Goal: Transaction & Acquisition: Purchase product/service

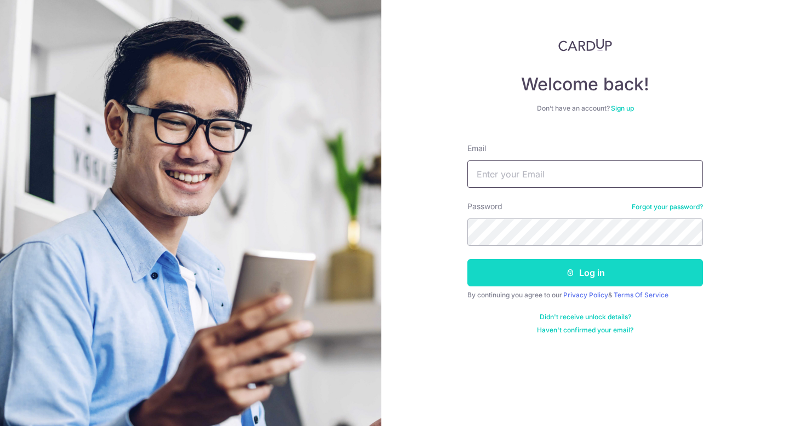
type input "[EMAIL_ADDRESS][DOMAIN_NAME]"
click at [530, 272] on button "Log in" at bounding box center [585, 272] width 236 height 27
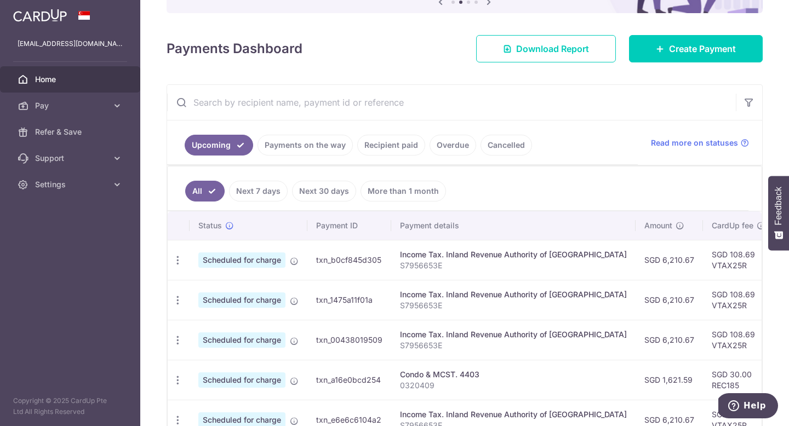
scroll to position [128, 0]
click at [177, 259] on icon "button" at bounding box center [178, 260] width 12 height 12
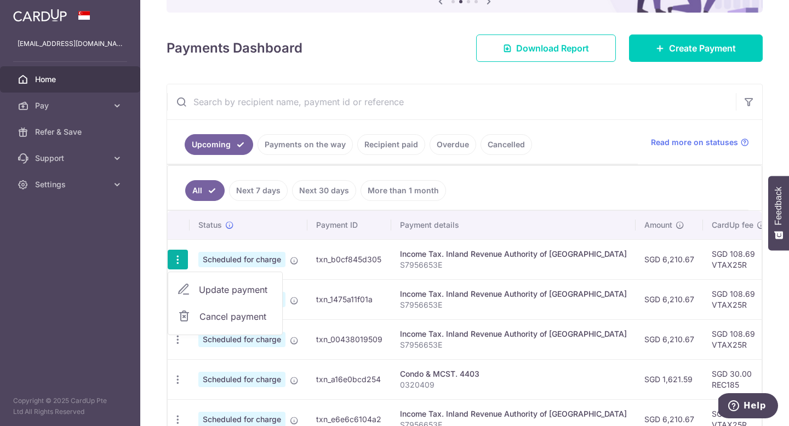
click at [212, 287] on span "Update payment" at bounding box center [236, 289] width 75 height 13
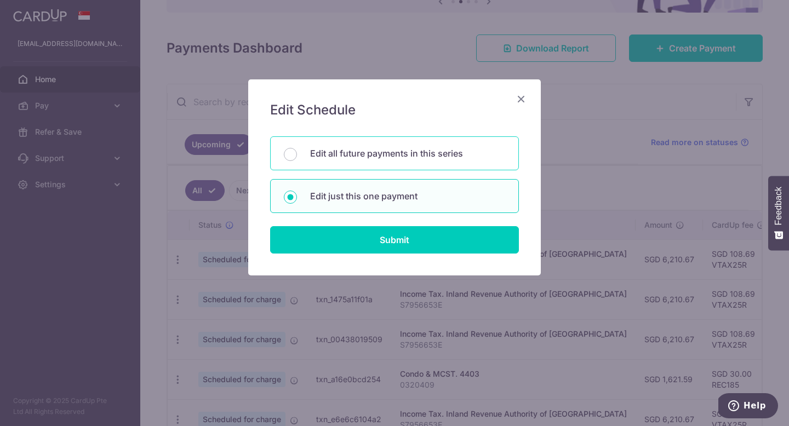
click at [361, 161] on div "Edit all future payments in this series" at bounding box center [394, 153] width 249 height 34
radio input "true"
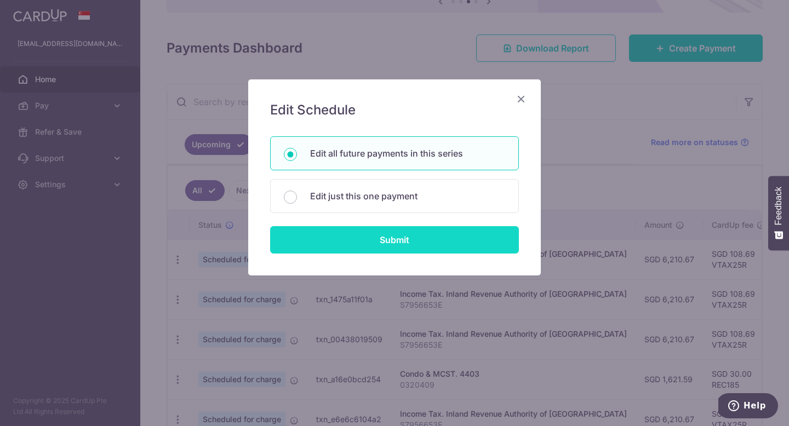
click at [369, 241] on input "Submit" at bounding box center [394, 239] width 249 height 27
radio input "true"
type input "6,210.67"
type input "S7956653E"
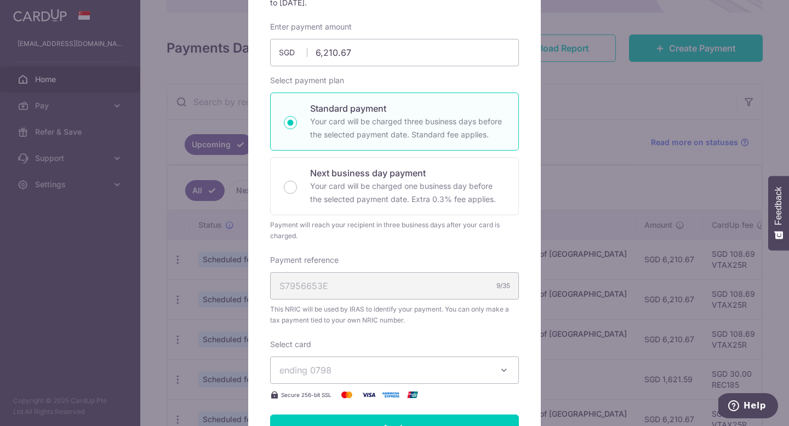
scroll to position [0, 0]
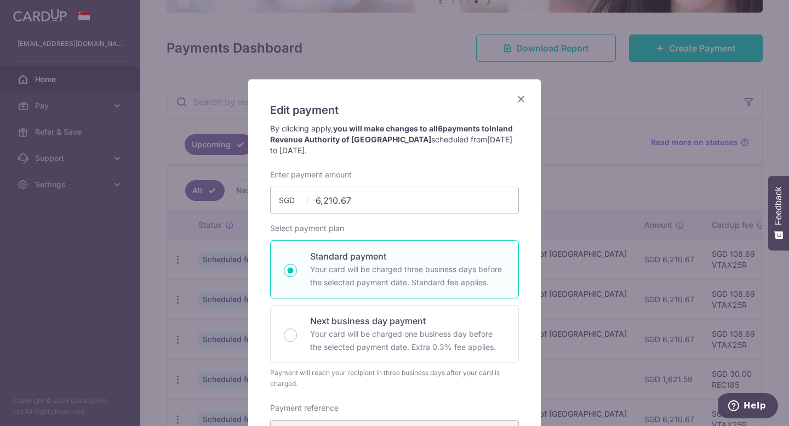
click at [524, 96] on icon "Close" at bounding box center [521, 99] width 13 height 14
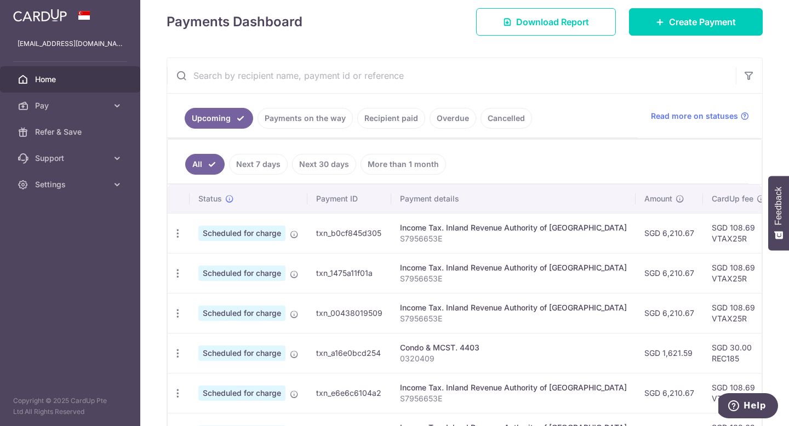
scroll to position [113, 0]
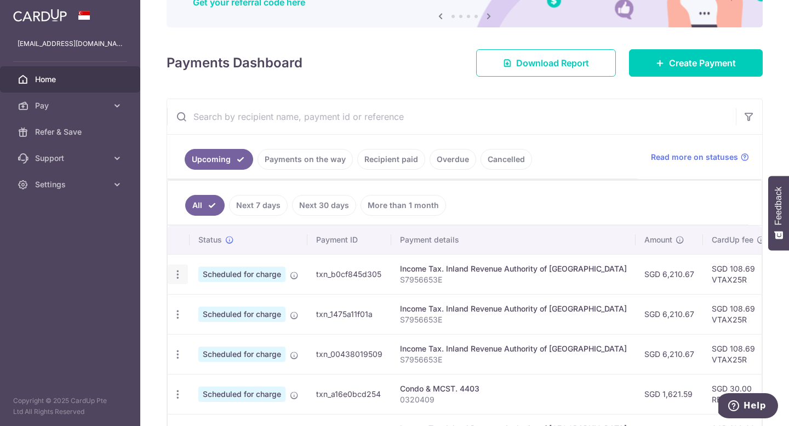
click at [174, 277] on icon "button" at bounding box center [178, 275] width 12 height 12
click at [223, 327] on span "Cancel payment" at bounding box center [235, 331] width 73 height 13
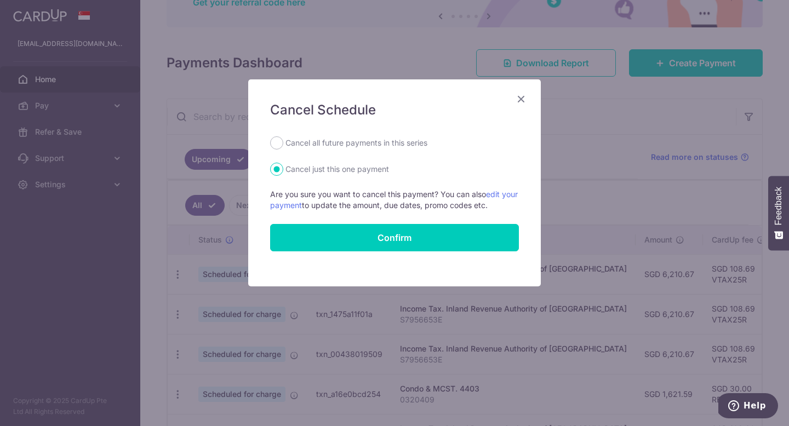
click at [306, 144] on label "Cancel all future payments in this series" at bounding box center [356, 142] width 142 height 13
click at [283, 144] on input "Cancel all future payments in this series" at bounding box center [276, 142] width 13 height 13
radio input "true"
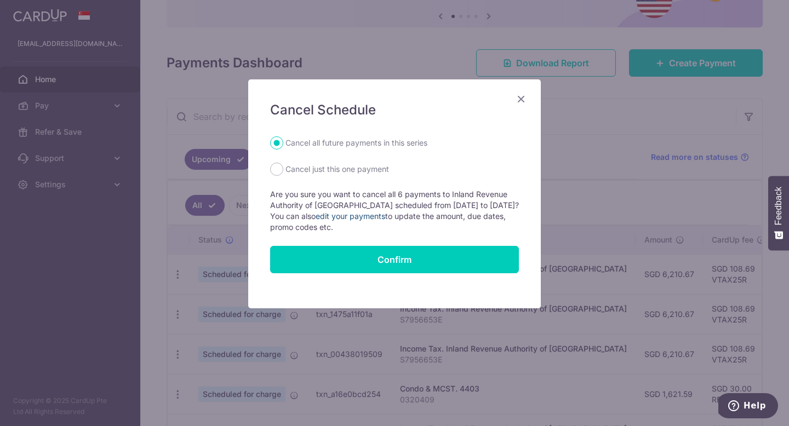
click at [366, 214] on link "edit your payments" at bounding box center [351, 216] width 70 height 9
click at [522, 100] on icon "Close" at bounding box center [521, 99] width 13 height 14
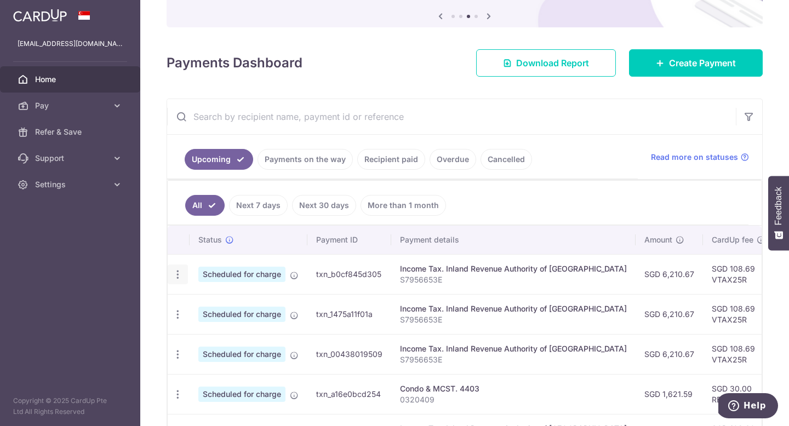
click at [178, 275] on icon "button" at bounding box center [178, 275] width 12 height 12
click at [202, 304] on span "Update payment" at bounding box center [236, 304] width 75 height 13
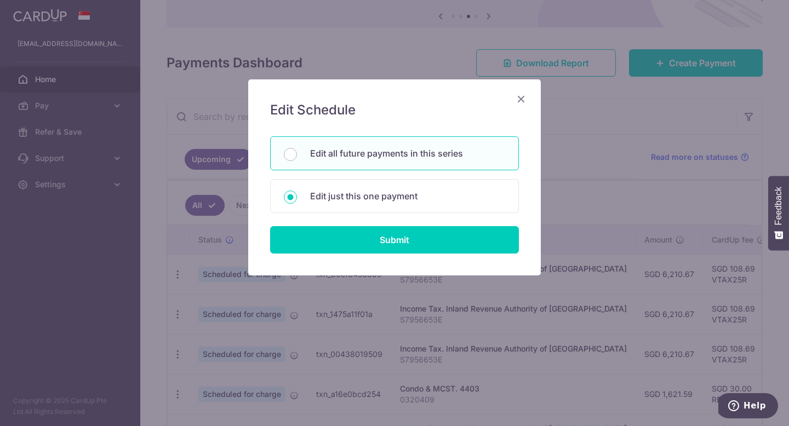
click at [329, 155] on p "Edit all future payments in this series" at bounding box center [407, 153] width 195 height 13
click at [297, 155] on input "Edit all future payments in this series" at bounding box center [290, 154] width 13 height 13
radio input "true"
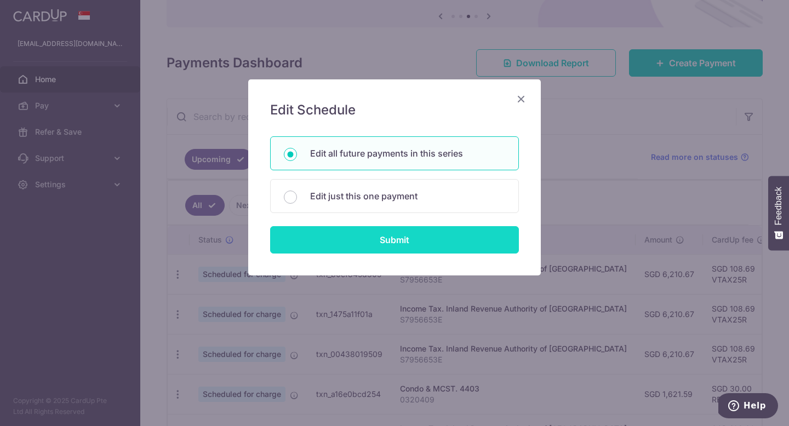
click at [341, 251] on input "Submit" at bounding box center [394, 239] width 249 height 27
radio input "true"
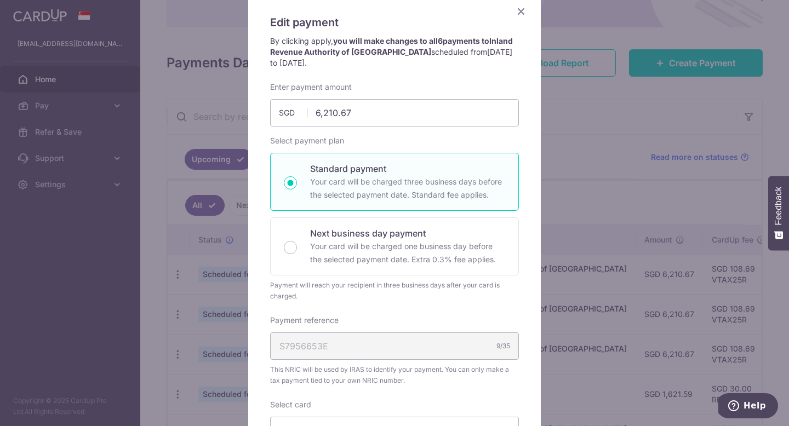
scroll to position [83, 0]
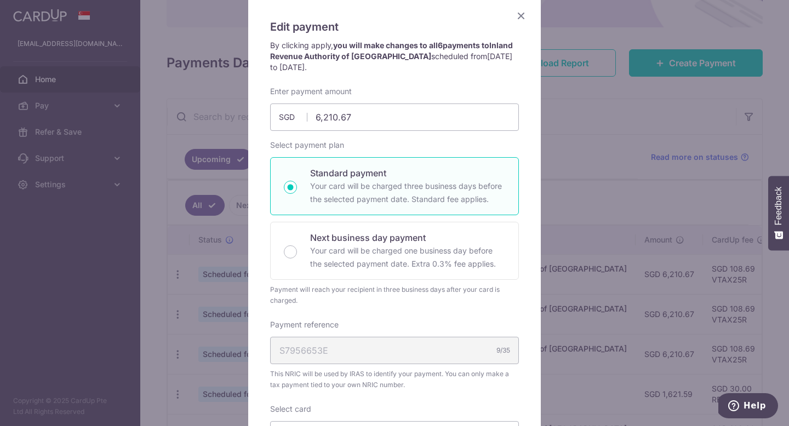
click at [521, 19] on icon "Close" at bounding box center [521, 16] width 13 height 14
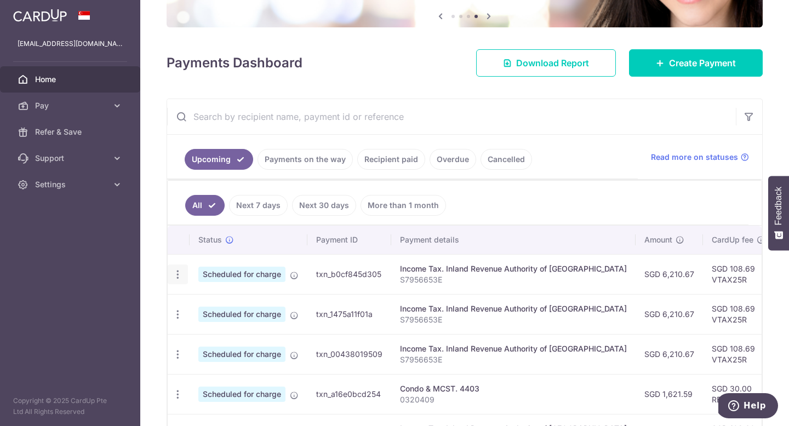
click at [180, 275] on icon "button" at bounding box center [178, 275] width 12 height 12
click at [214, 335] on span "Cancel payment" at bounding box center [235, 331] width 73 height 13
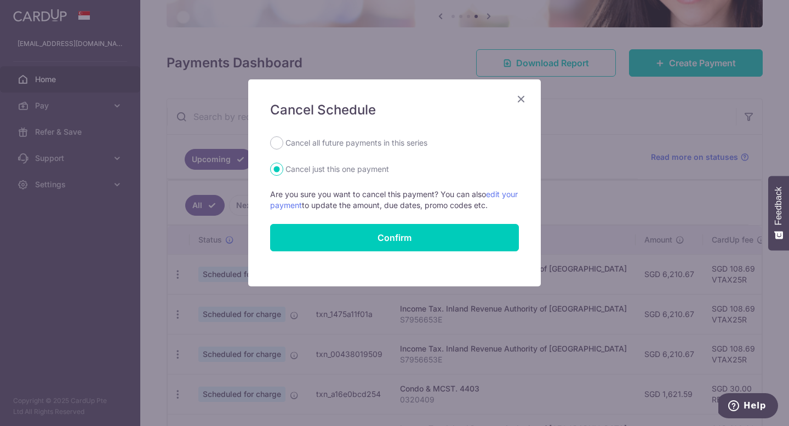
click at [522, 99] on icon "Close" at bounding box center [521, 99] width 13 height 14
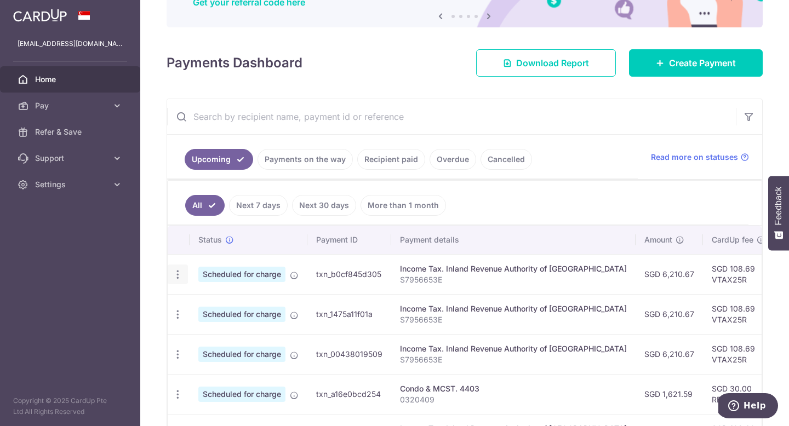
click at [174, 275] on icon "button" at bounding box center [178, 275] width 12 height 12
click at [215, 307] on span "Update payment" at bounding box center [236, 304] width 75 height 13
radio input "true"
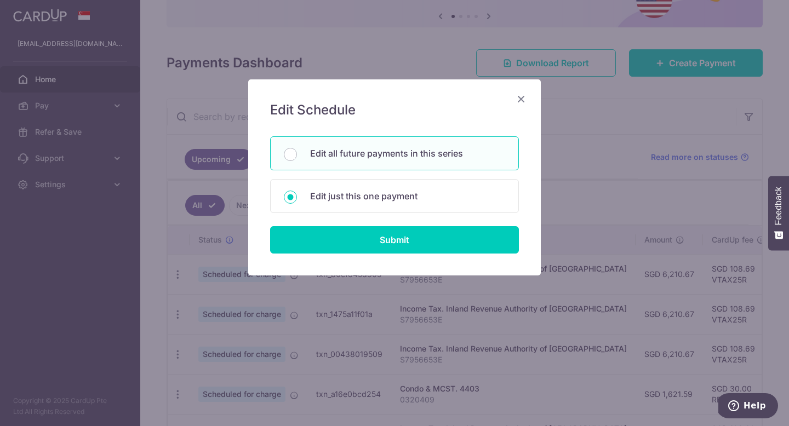
click at [320, 156] on p "Edit all future payments in this series" at bounding box center [407, 153] width 195 height 13
click at [297, 156] on input "Edit all future payments in this series" at bounding box center [290, 154] width 13 height 13
radio input "true"
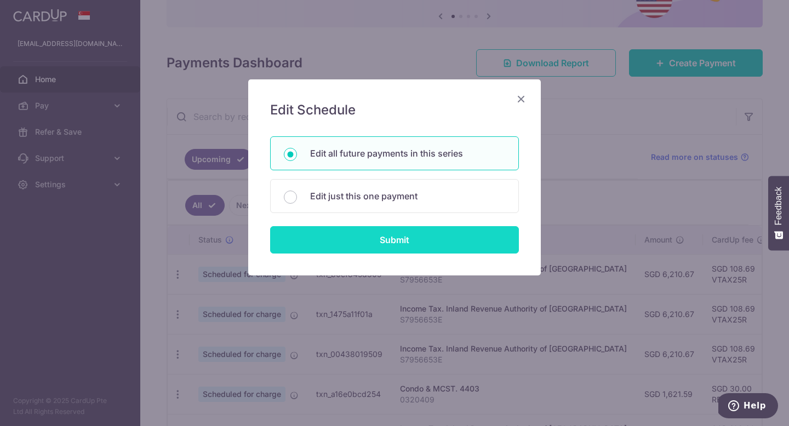
click at [340, 236] on input "Submit" at bounding box center [394, 239] width 249 height 27
radio input "true"
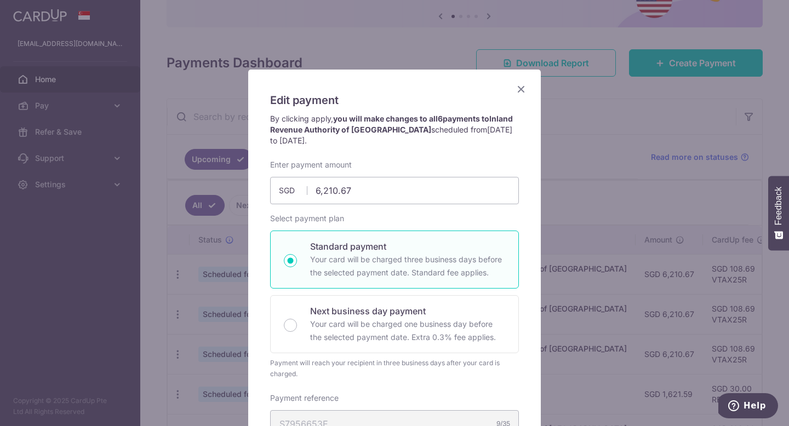
scroll to position [5, 0]
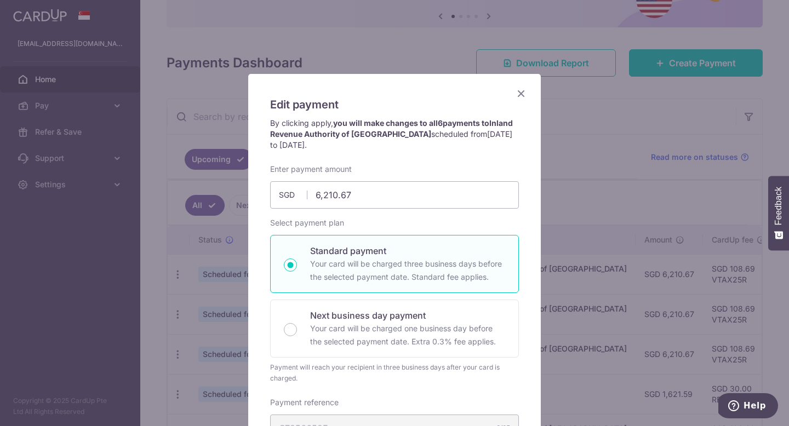
click at [526, 94] on icon "Close" at bounding box center [521, 94] width 13 height 14
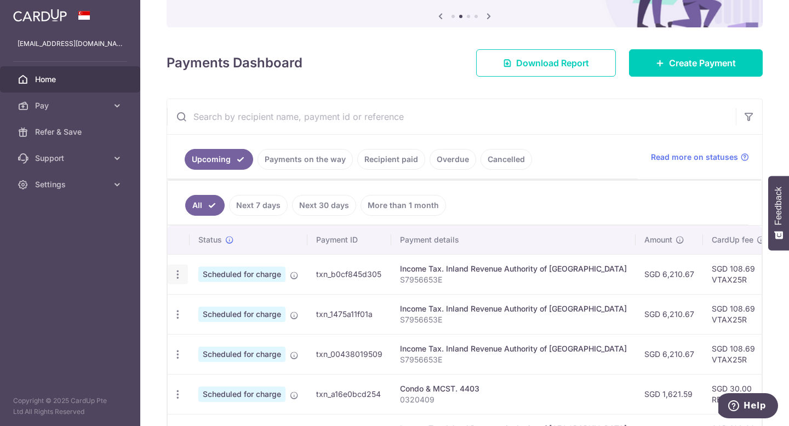
click at [179, 278] on icon "button" at bounding box center [178, 275] width 12 height 12
click at [219, 328] on span "Cancel payment" at bounding box center [235, 331] width 73 height 13
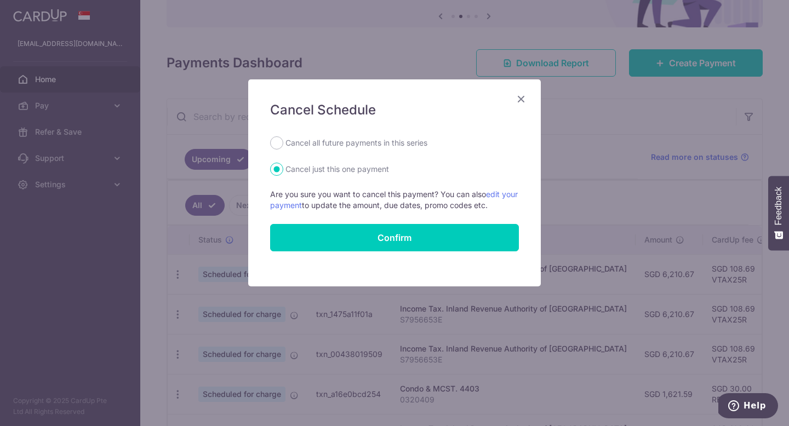
click at [329, 151] on form "Cancel all future payments in this series Cancel just this one payment Are you …" at bounding box center [394, 193] width 249 height 115
click at [328, 142] on label "Cancel all future payments in this series" at bounding box center [356, 142] width 142 height 13
click at [283, 142] on input "Cancel all future payments in this series" at bounding box center [276, 142] width 13 height 13
radio input "true"
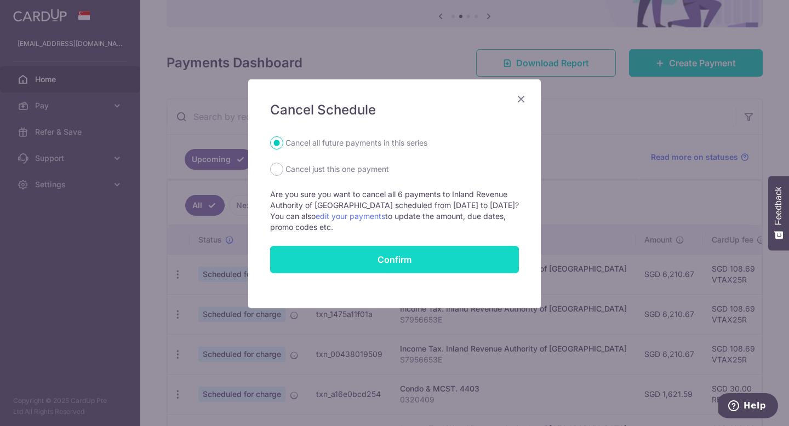
click at [373, 264] on button "Confirm" at bounding box center [394, 259] width 249 height 27
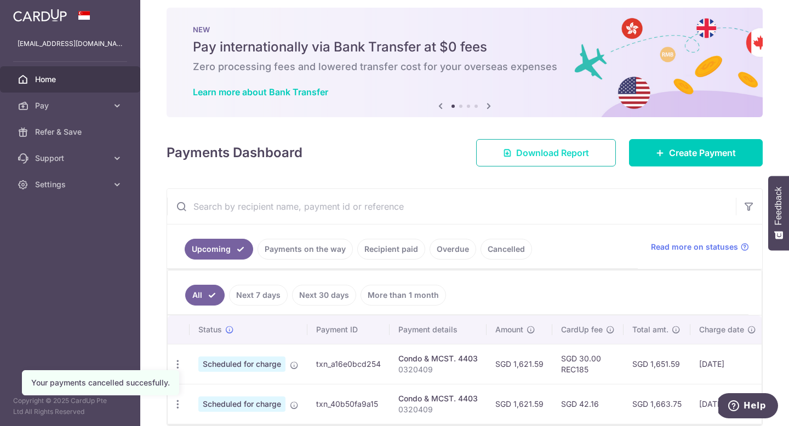
scroll to position [8, 0]
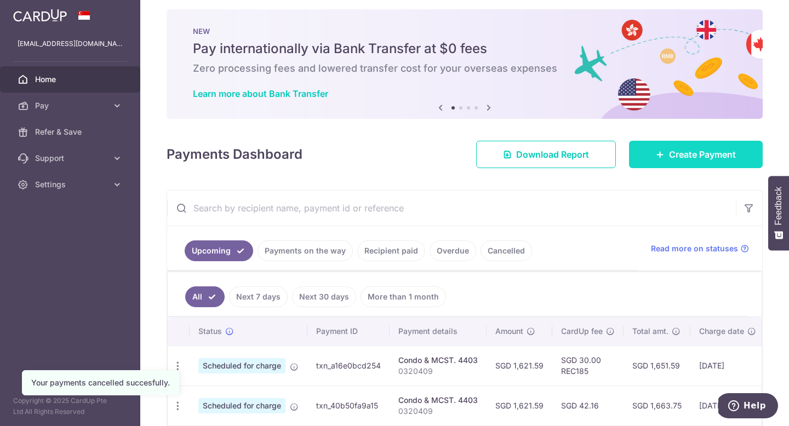
click at [661, 163] on link "Create Payment" at bounding box center [696, 154] width 134 height 27
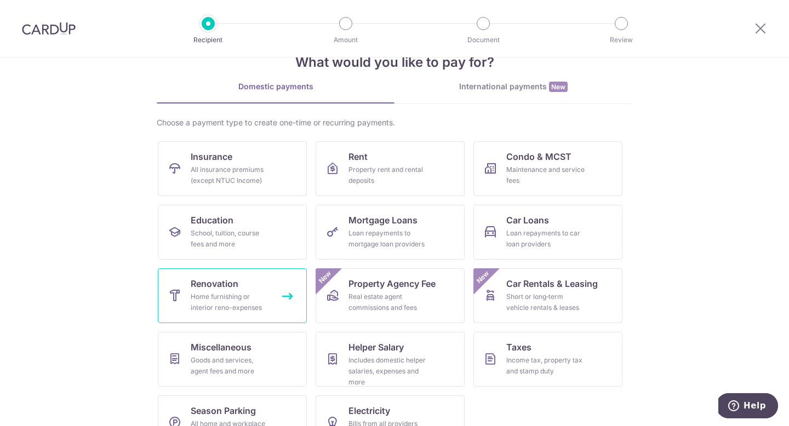
scroll to position [64, 0]
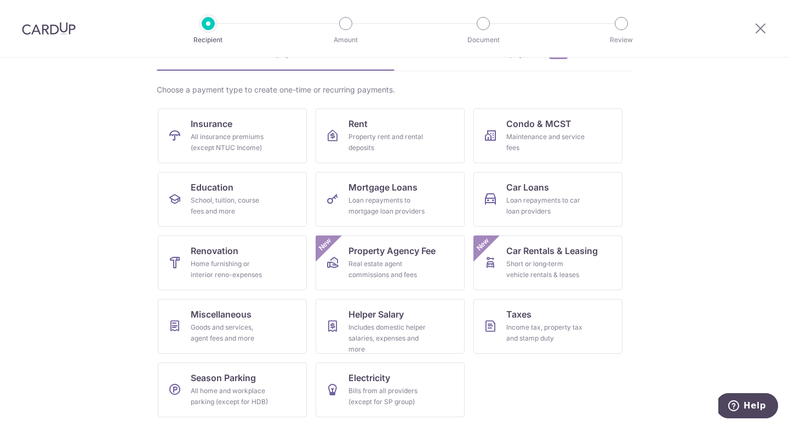
click at [666, 104] on section "What would you like to pay for? Domestic payments International payments New Ch…" at bounding box center [394, 242] width 789 height 369
click at [541, 150] on div "Maintenance and service fees" at bounding box center [545, 143] width 79 height 22
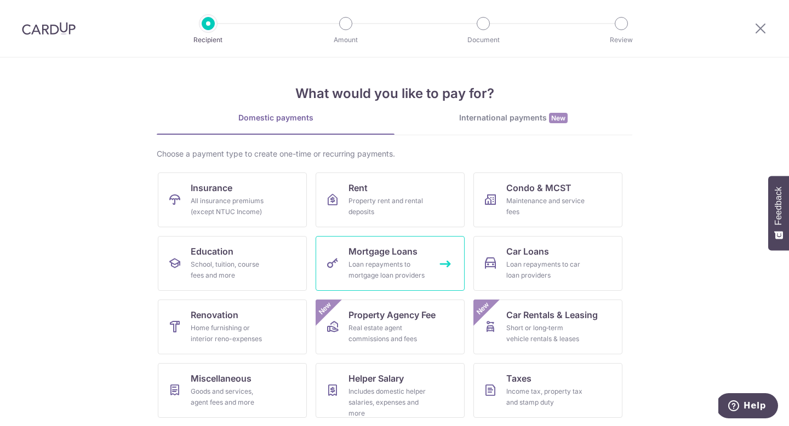
scroll to position [64, 0]
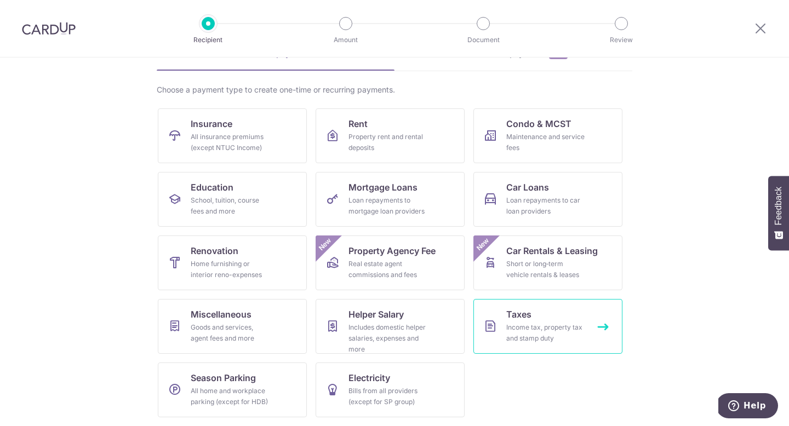
click at [509, 326] on div "Income tax, property tax and stamp duty" at bounding box center [545, 333] width 79 height 22
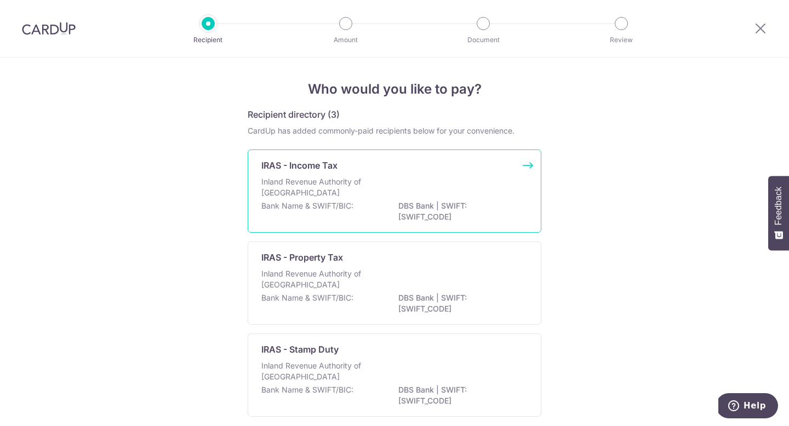
click at [390, 184] on div "Inland Revenue Authority of Singapore" at bounding box center [394, 188] width 266 height 24
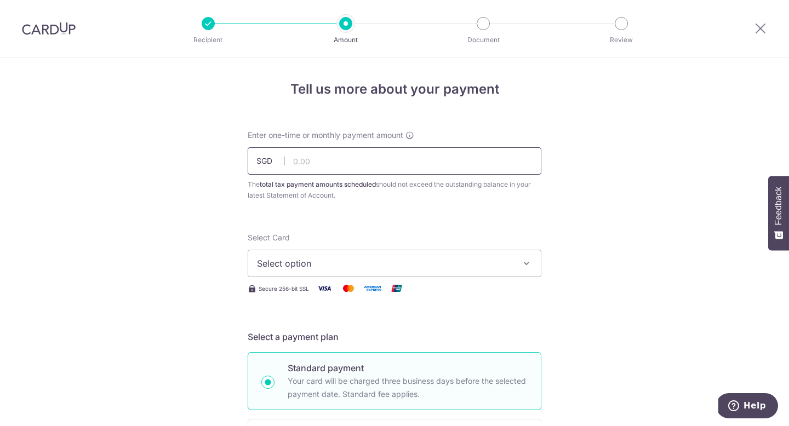
click at [375, 164] on input "text" at bounding box center [395, 160] width 294 height 27
type input "6,210.67"
click at [349, 263] on span "Select option" at bounding box center [384, 263] width 255 height 13
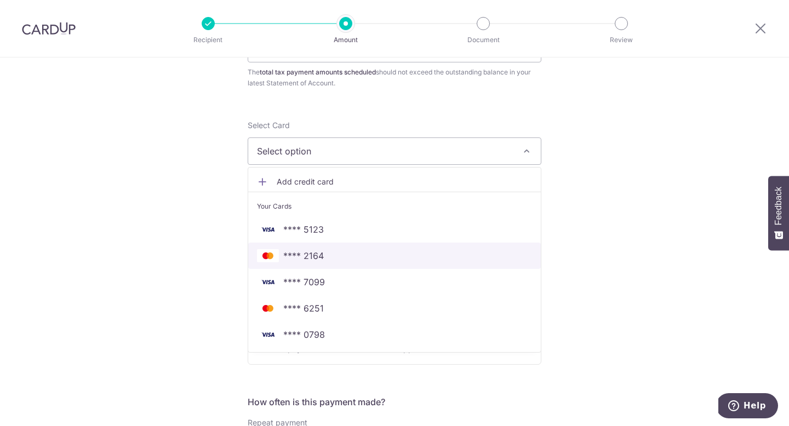
scroll to position [118, 0]
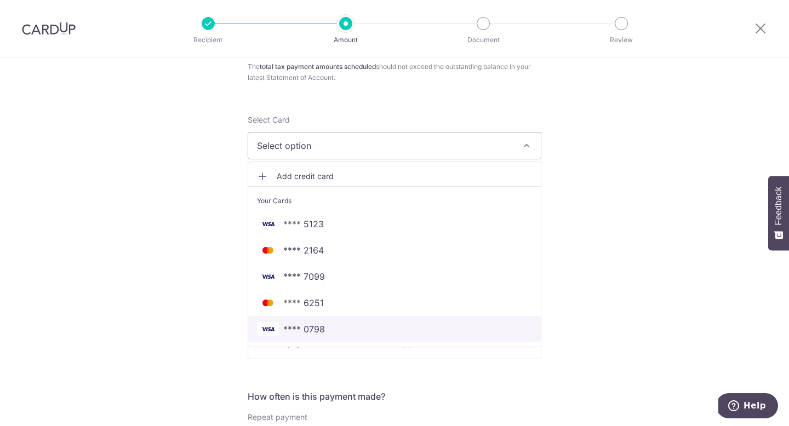
click at [341, 330] on span "**** 0798" at bounding box center [394, 329] width 275 height 13
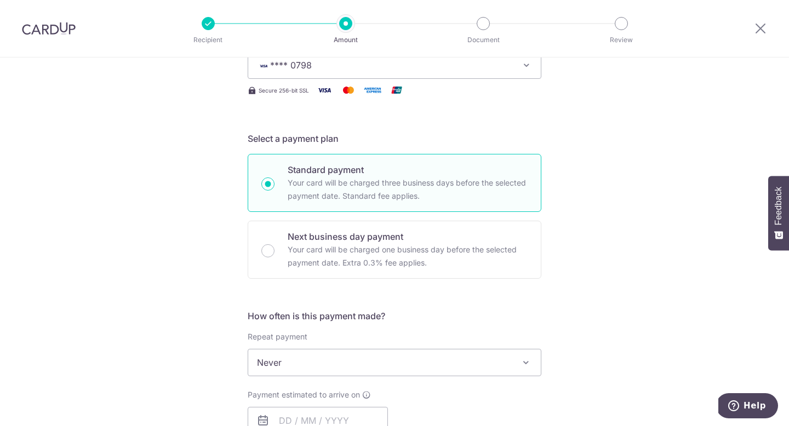
scroll to position [305, 0]
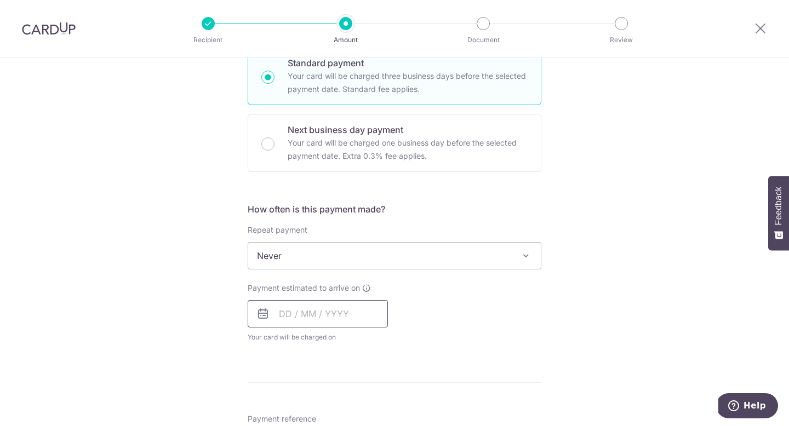
click at [330, 316] on input "text" at bounding box center [318, 313] width 140 height 27
click at [493, 328] on div "Payment estimated to arrive on Prev Next Oct Nov Dec 2025 2026 Sun Mon Tue Wed …" at bounding box center [394, 313] width 307 height 60
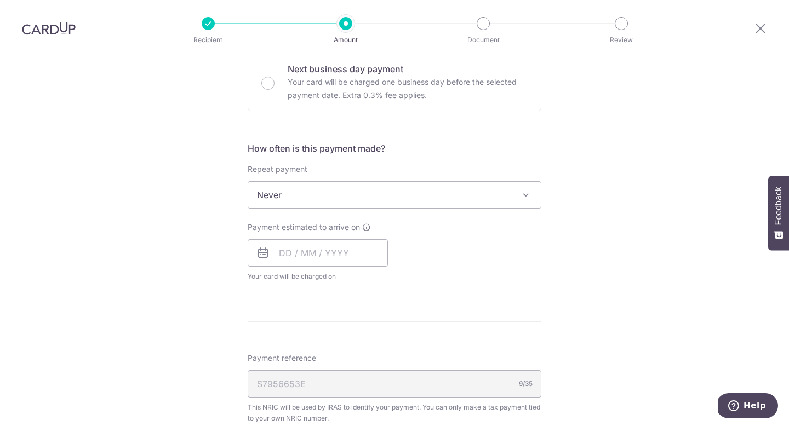
scroll to position [429, 0]
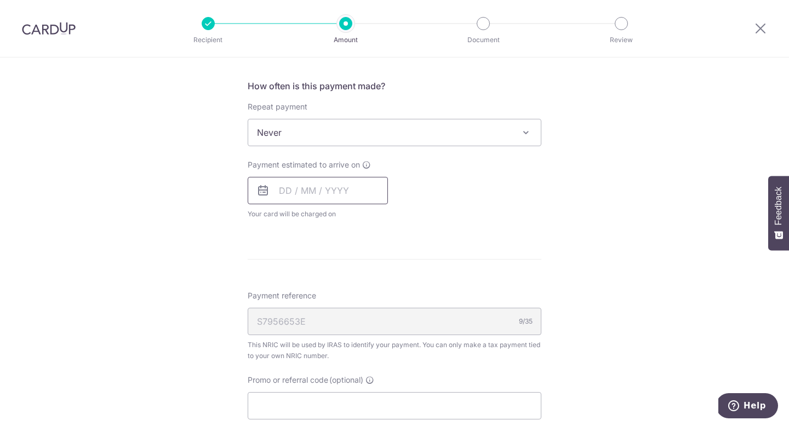
click at [352, 191] on input "text" at bounding box center [318, 190] width 140 height 27
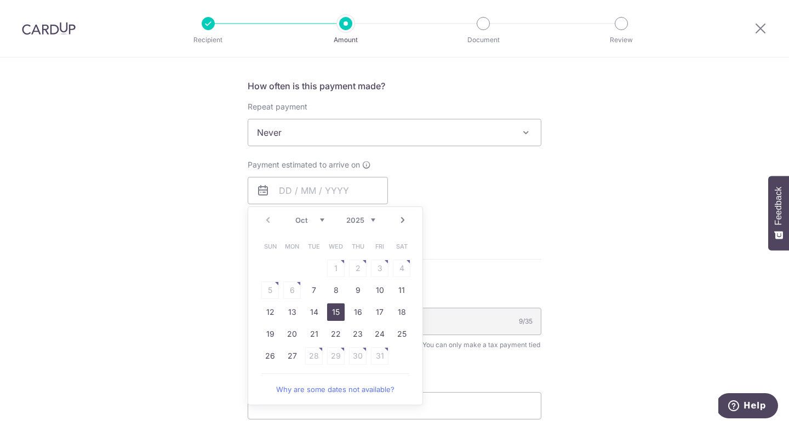
click at [340, 309] on link "15" at bounding box center [336, 313] width 18 height 18
type input "[DATE]"
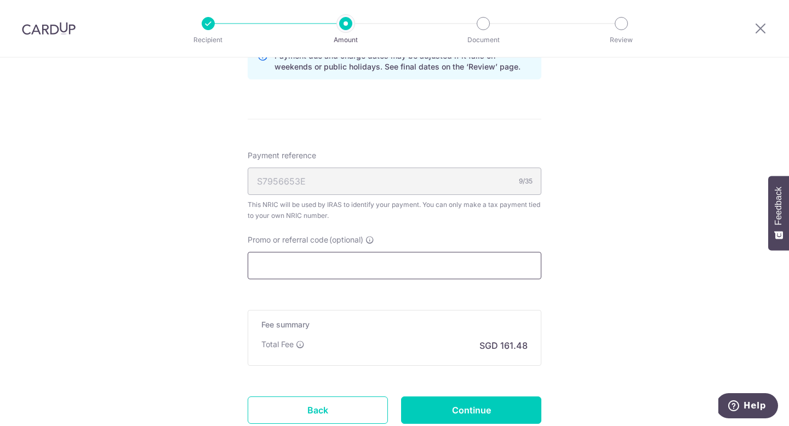
scroll to position [609, 0]
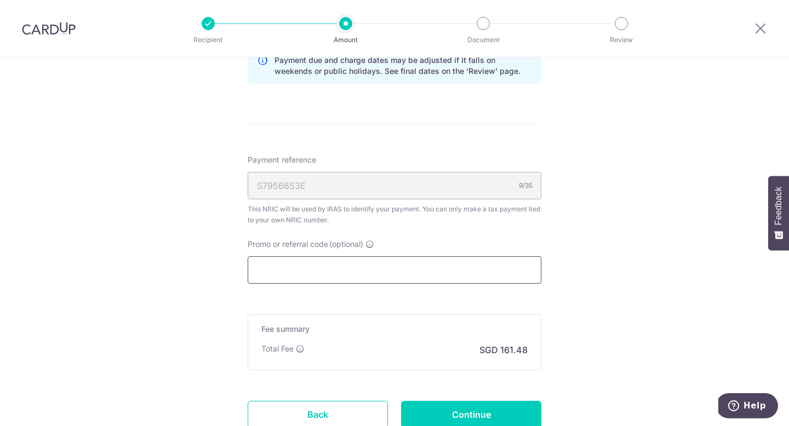
click at [361, 276] on input "Promo or referral code (optional)" at bounding box center [395, 269] width 294 height 27
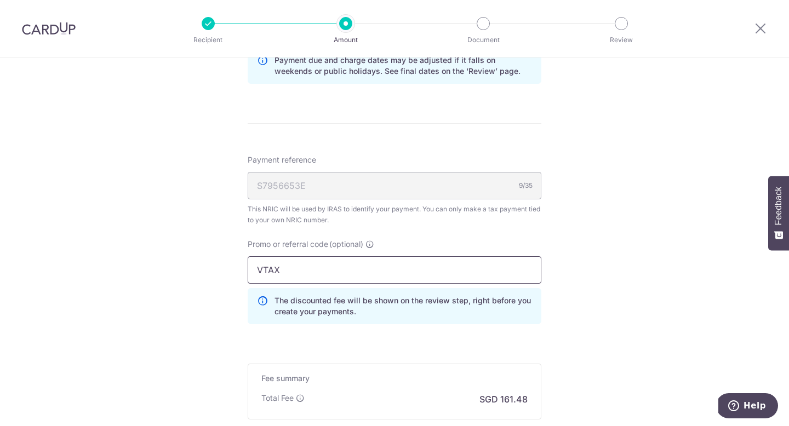
click at [299, 270] on input "VTAX" at bounding box center [395, 269] width 294 height 27
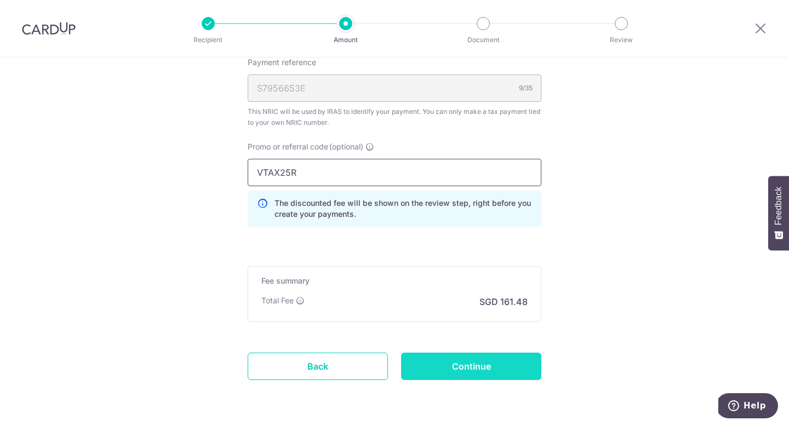
scroll to position [743, 0]
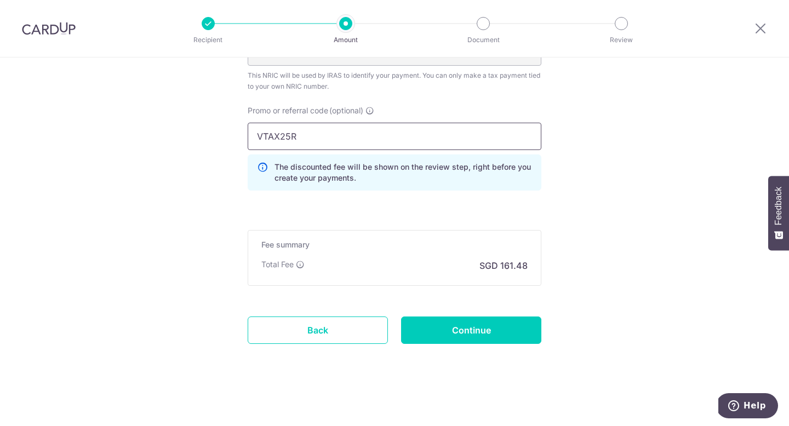
type input "VTAX25R"
click at [460, 333] on input "Continue" at bounding box center [471, 330] width 140 height 27
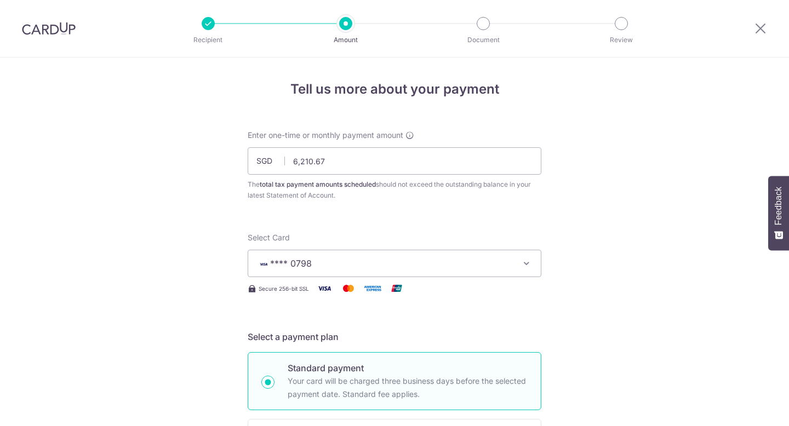
scroll to position [758, 0]
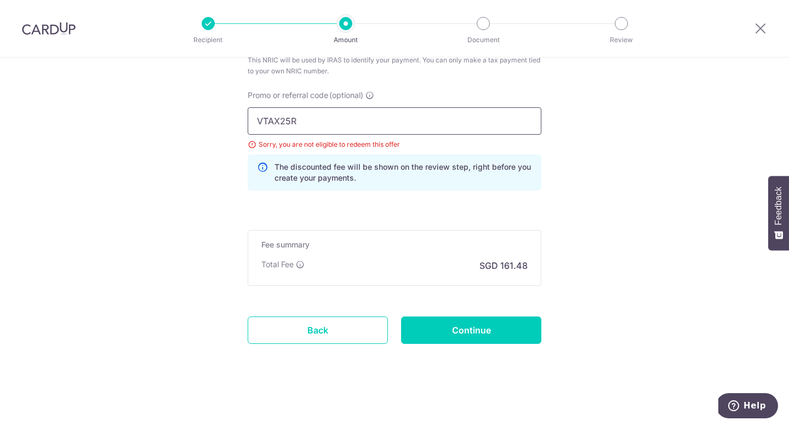
click at [366, 124] on input "VTAX25R" at bounding box center [395, 120] width 294 height 27
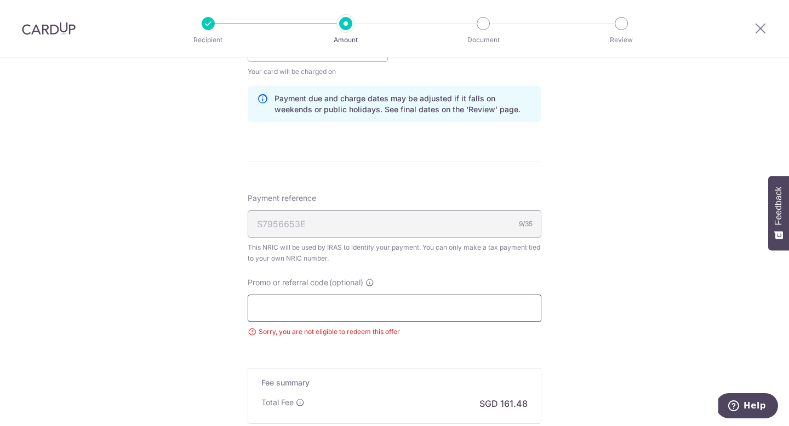
scroll to position [0, 0]
